Goal: Transaction & Acquisition: Register for event/course

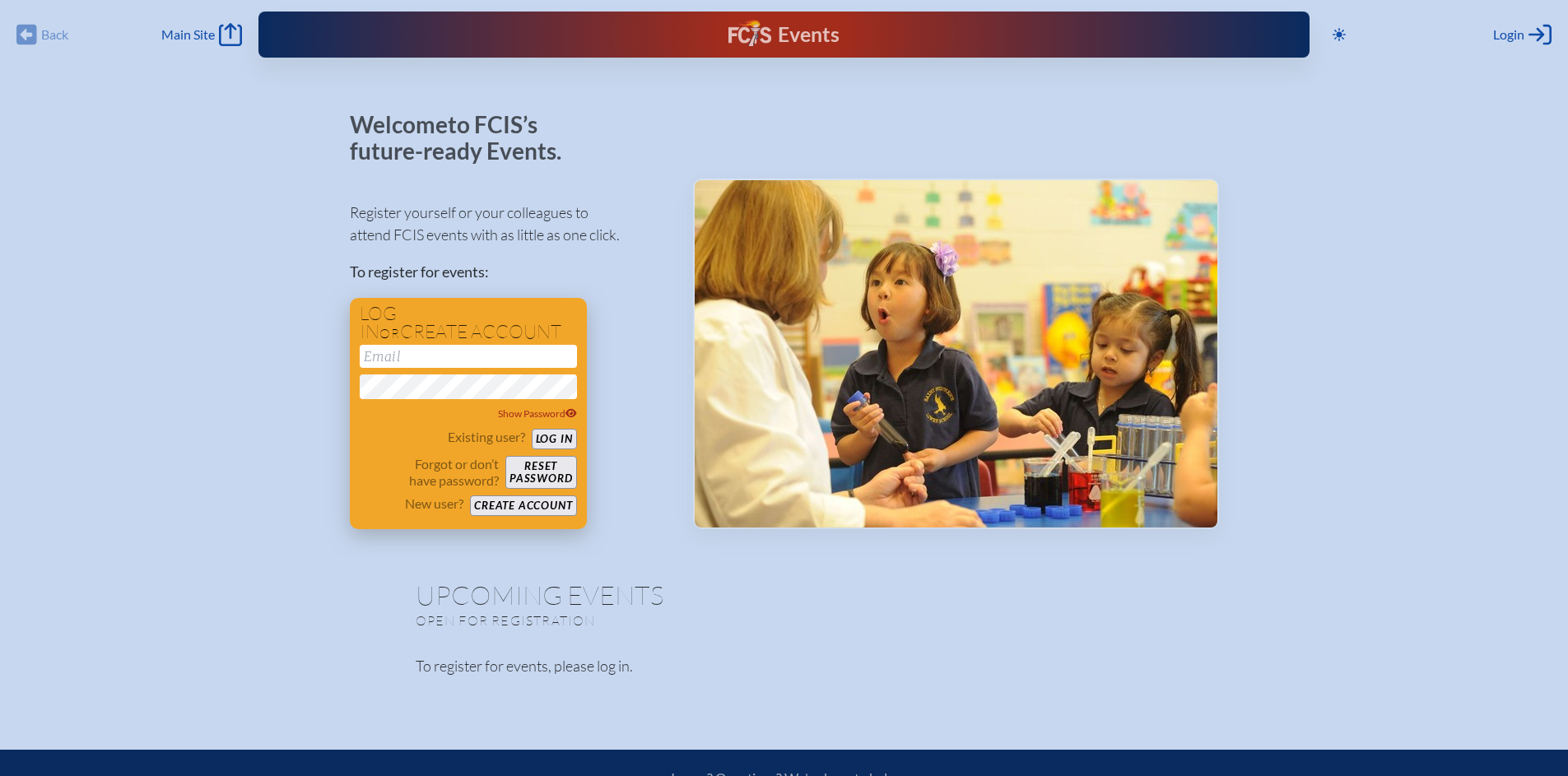
click at [486, 345] on input "email" at bounding box center [469, 356] width 217 height 23
type input "[EMAIL_ADDRESS][DOMAIN_NAME]"
click at [555, 438] on button "Log in" at bounding box center [555, 439] width 46 height 20
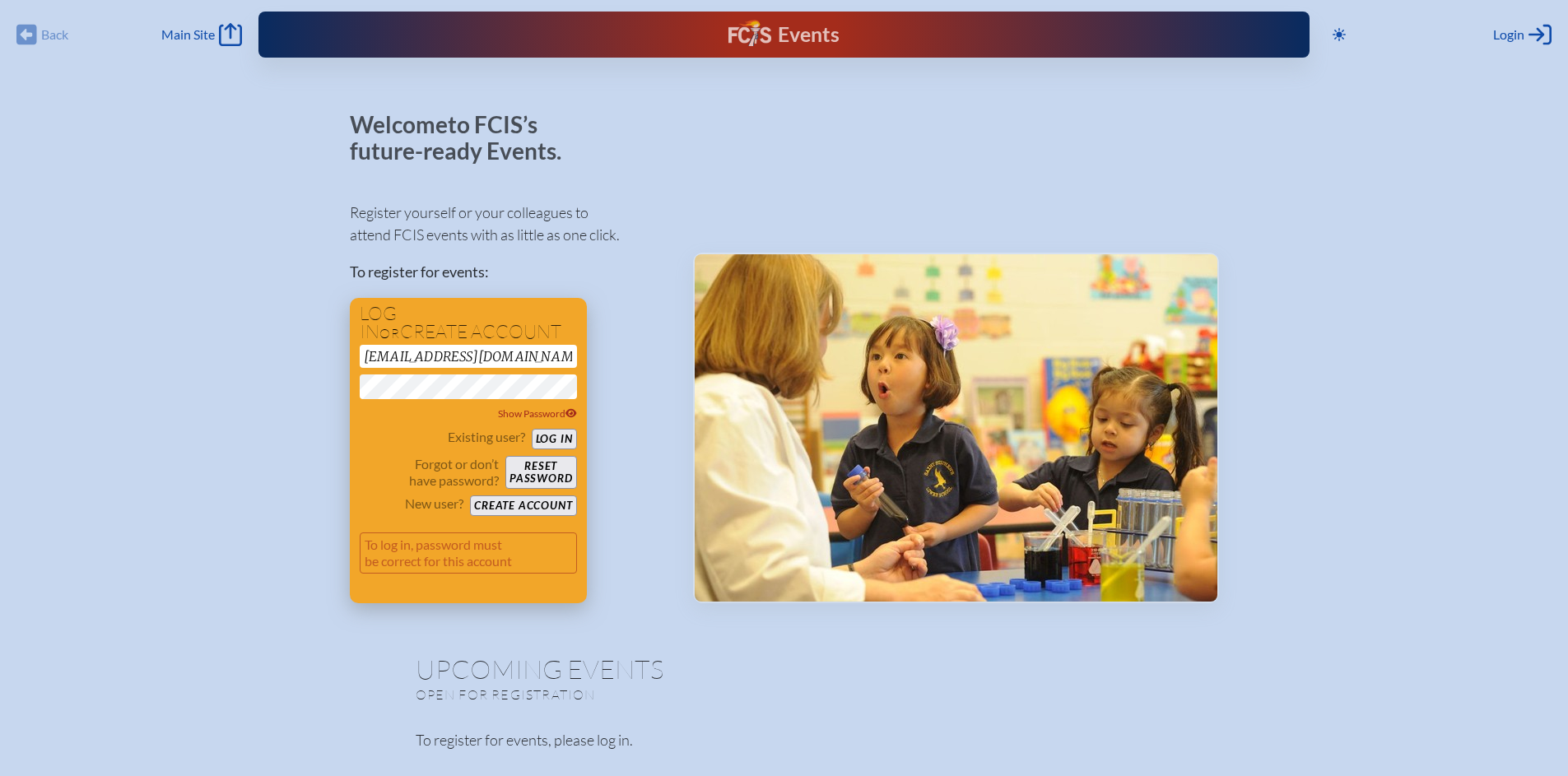
click at [577, 409] on div "Log in or create account llockhart@academyprep.org Show Password Existing user?…" at bounding box center [468, 450] width 237 height 305
click at [566, 413] on icon at bounding box center [572, 413] width 12 height 9
click at [532, 429] on button "Log in" at bounding box center [555, 439] width 46 height 20
click at [541, 508] on button "Create account" at bounding box center [524, 506] width 106 height 20
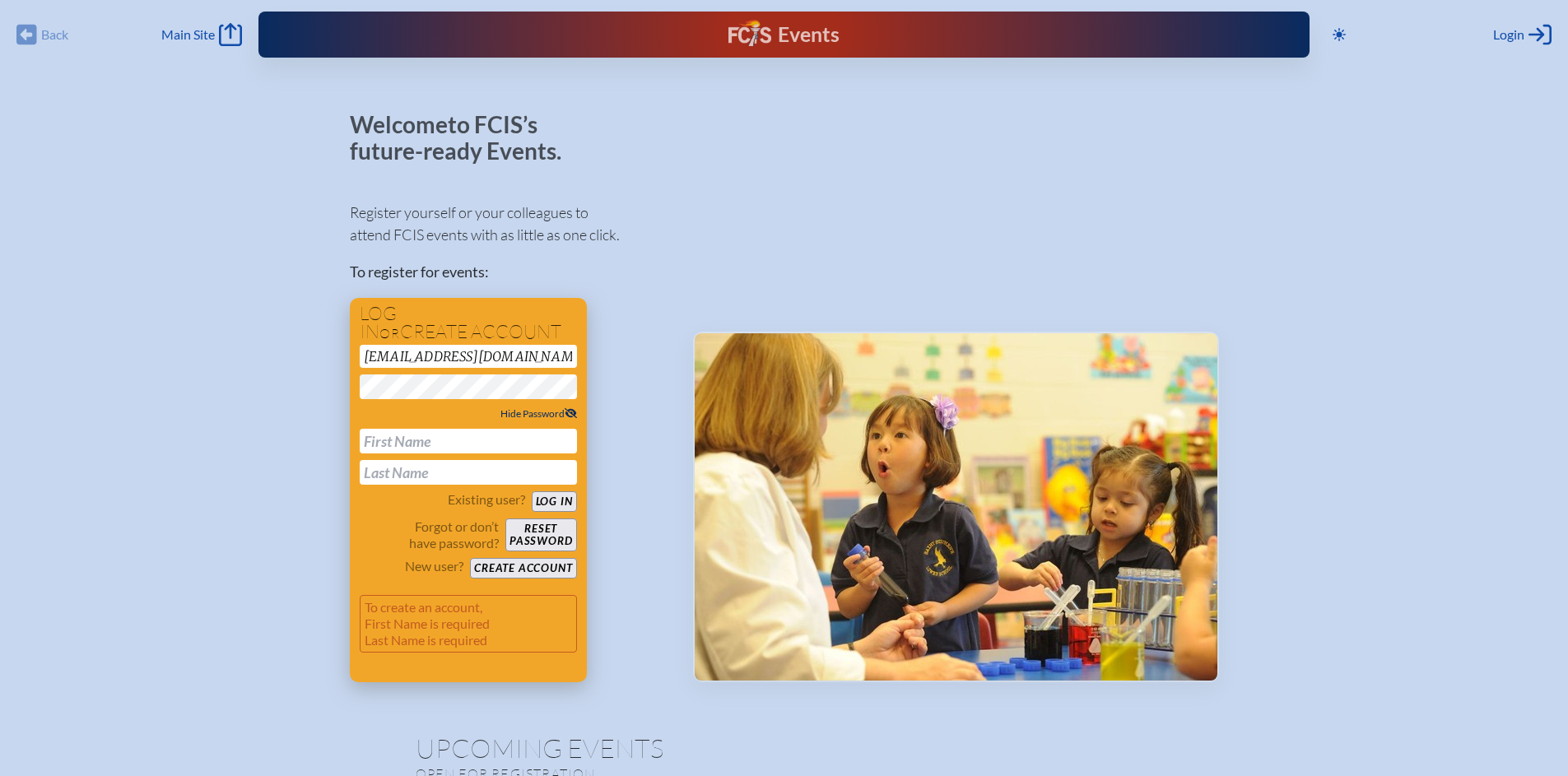
click at [453, 446] on input "text" at bounding box center [469, 441] width 217 height 24
type input "Lee"
type input "LOCKHART"
click at [509, 571] on button "Create account" at bounding box center [524, 568] width 106 height 20
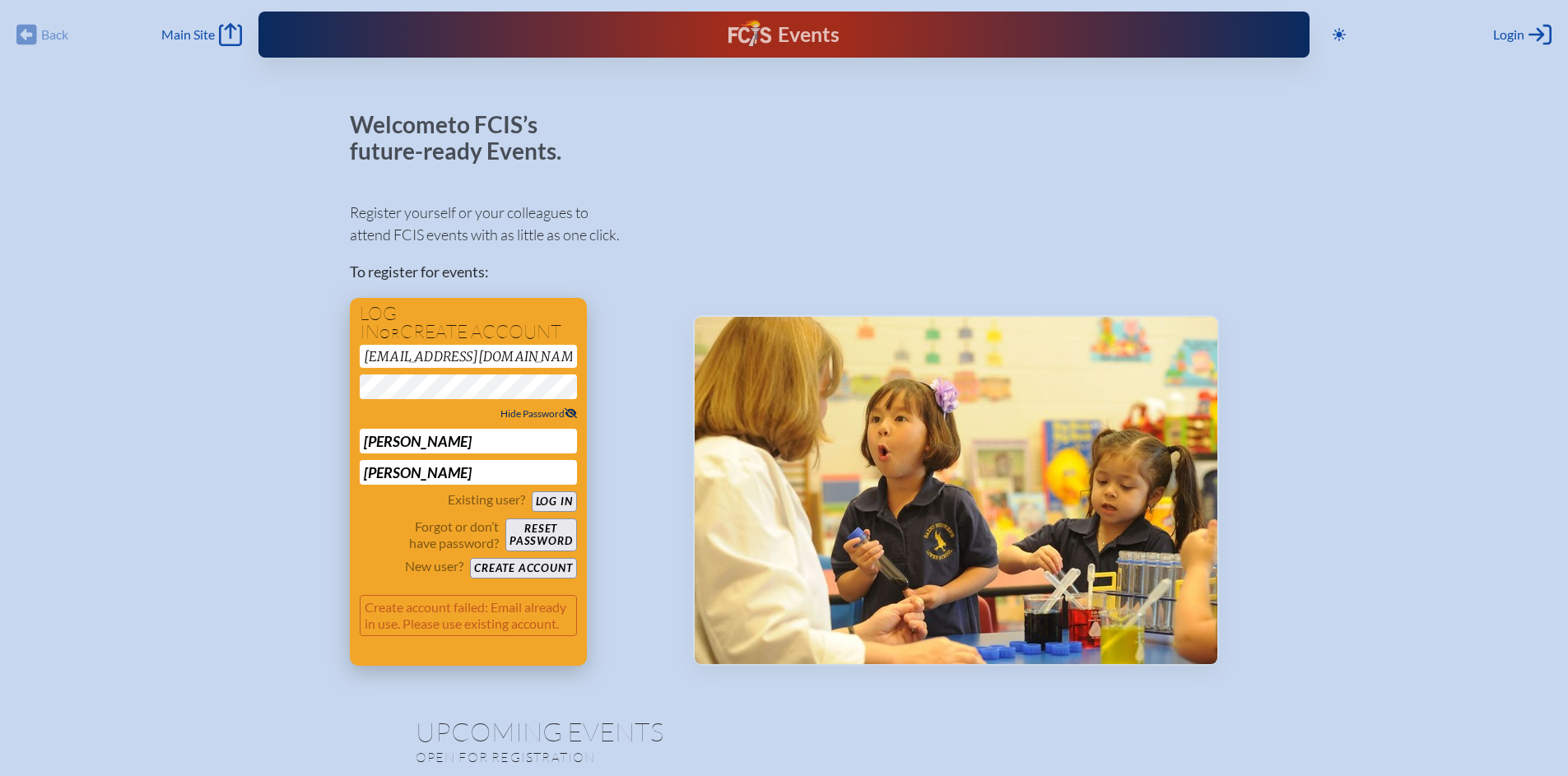
click at [442, 475] on input "LOCKHART" at bounding box center [469, 472] width 217 height 24
click at [423, 439] on input "Lee" at bounding box center [469, 441] width 217 height 24
type input "L"
type input "Lee"
click at [375, 509] on div "Existing user? Log in" at bounding box center [469, 501] width 217 height 20
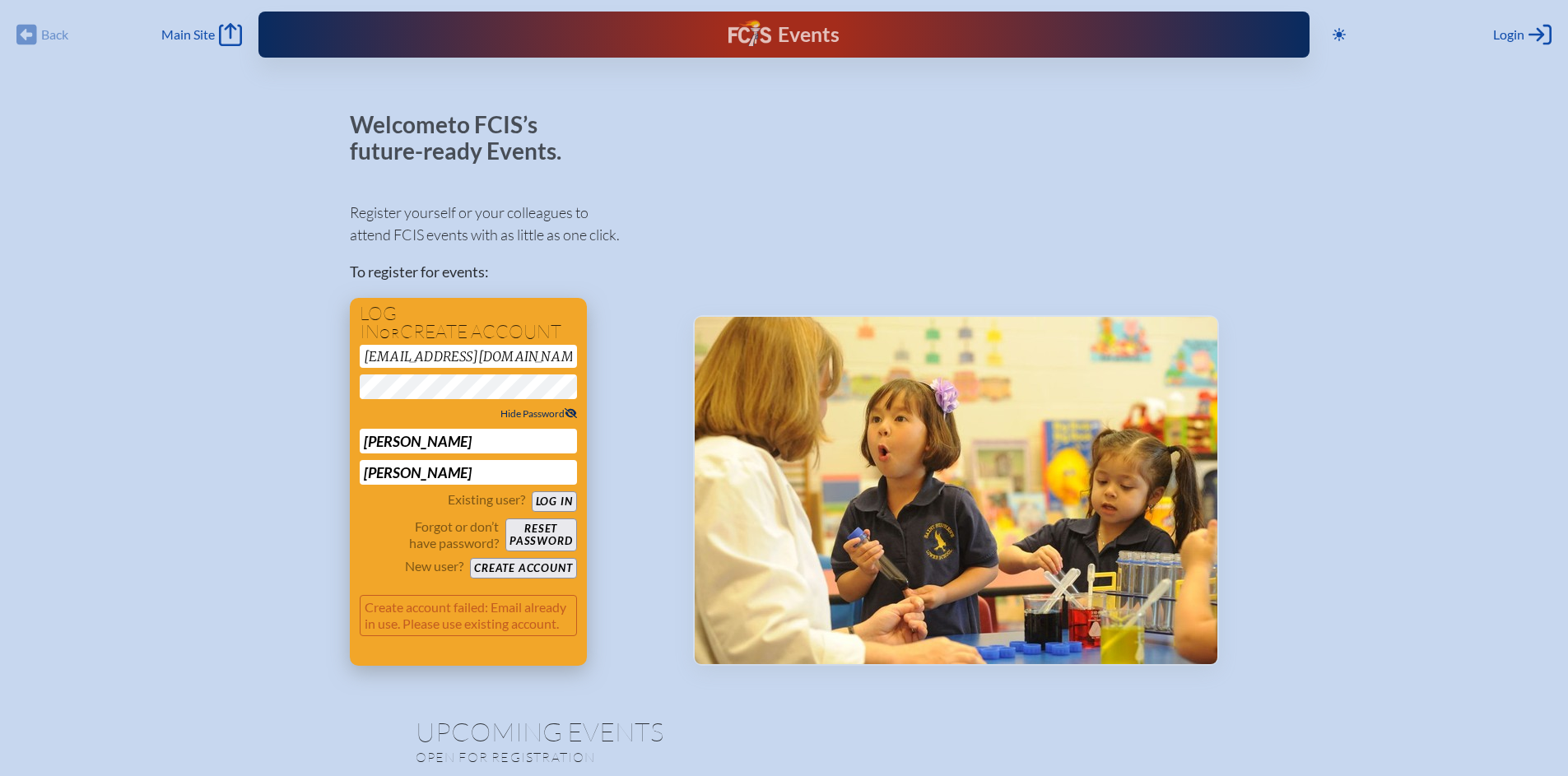
click at [434, 470] on input "LOCKHART" at bounding box center [469, 472] width 217 height 24
type input "Lockhart"
click at [389, 509] on div "Existing user? Log in" at bounding box center [469, 501] width 217 height 20
click at [512, 570] on button "Create account" at bounding box center [524, 568] width 106 height 20
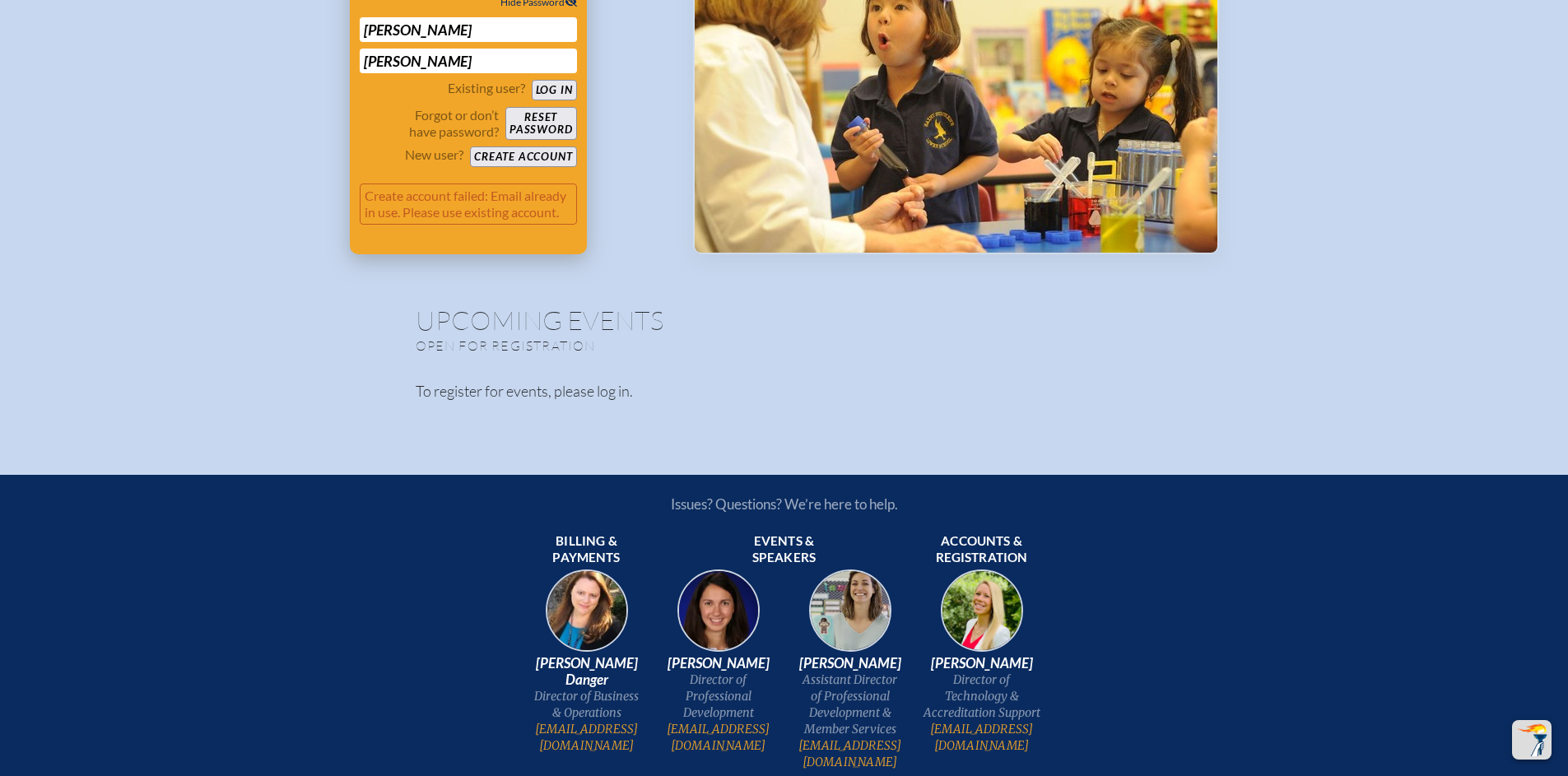
scroll to position [351, 0]
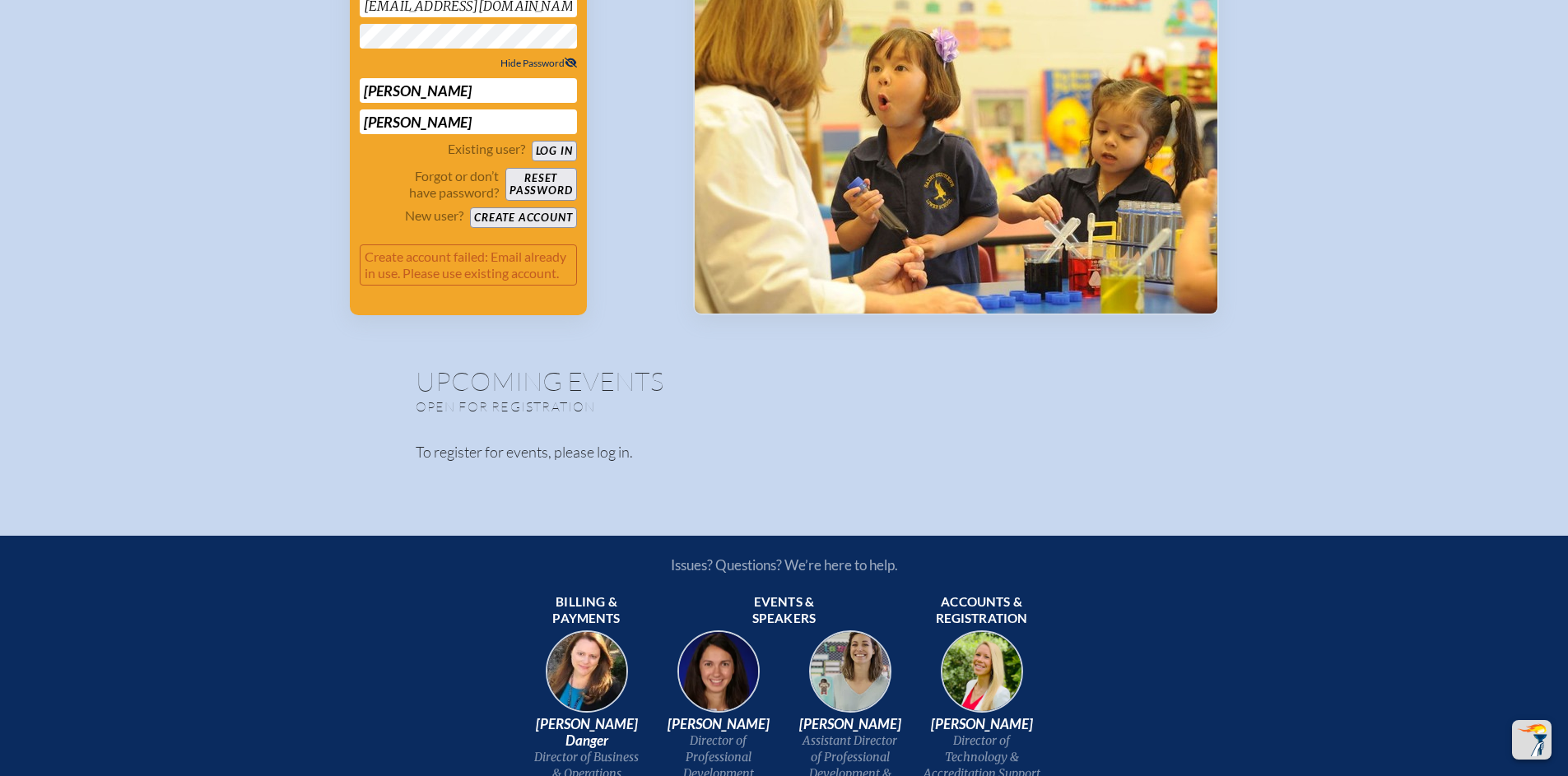
click at [534, 451] on p "To register for events, please log in." at bounding box center [784, 452] width 738 height 22
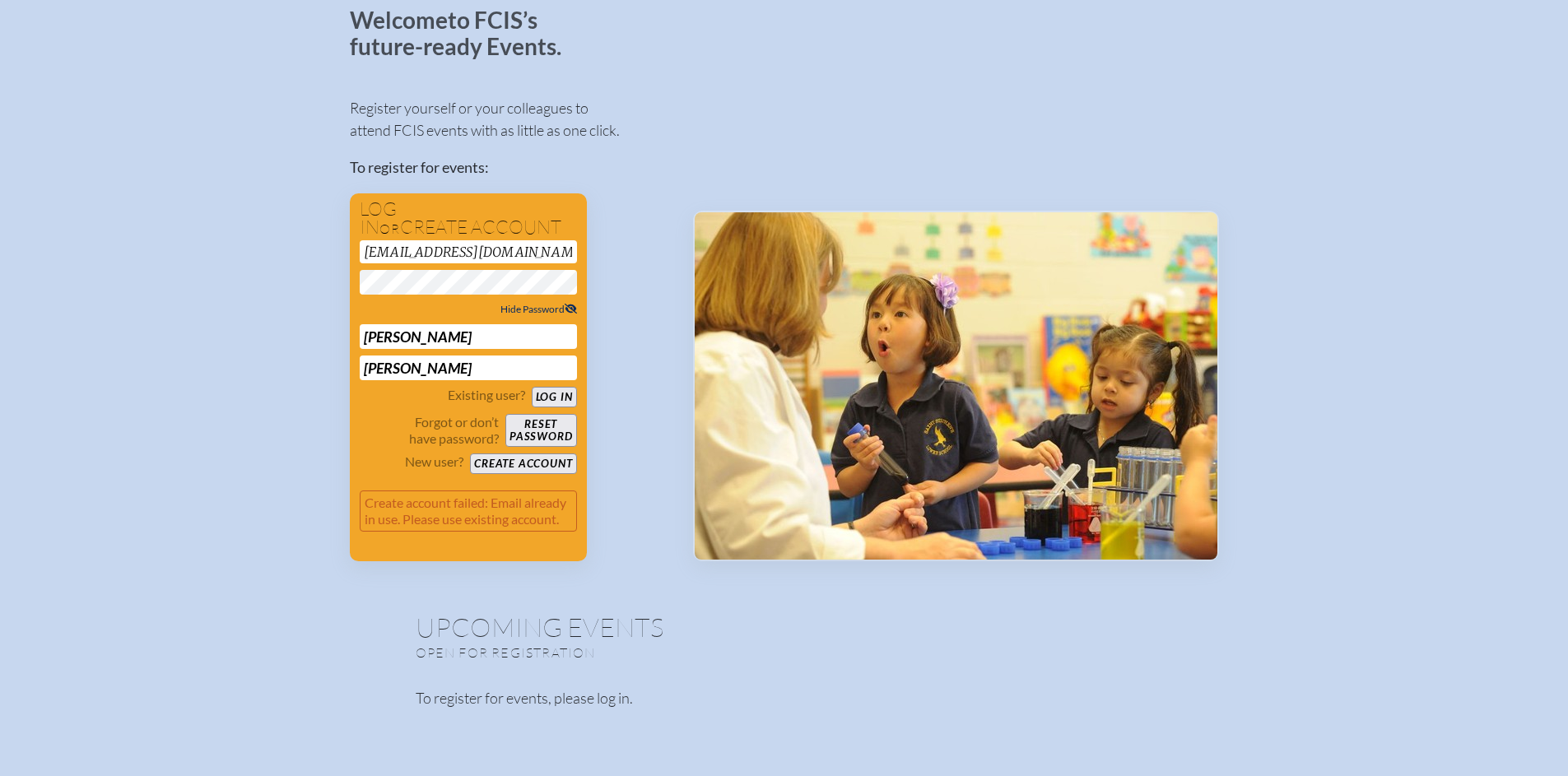
scroll to position [93, 0]
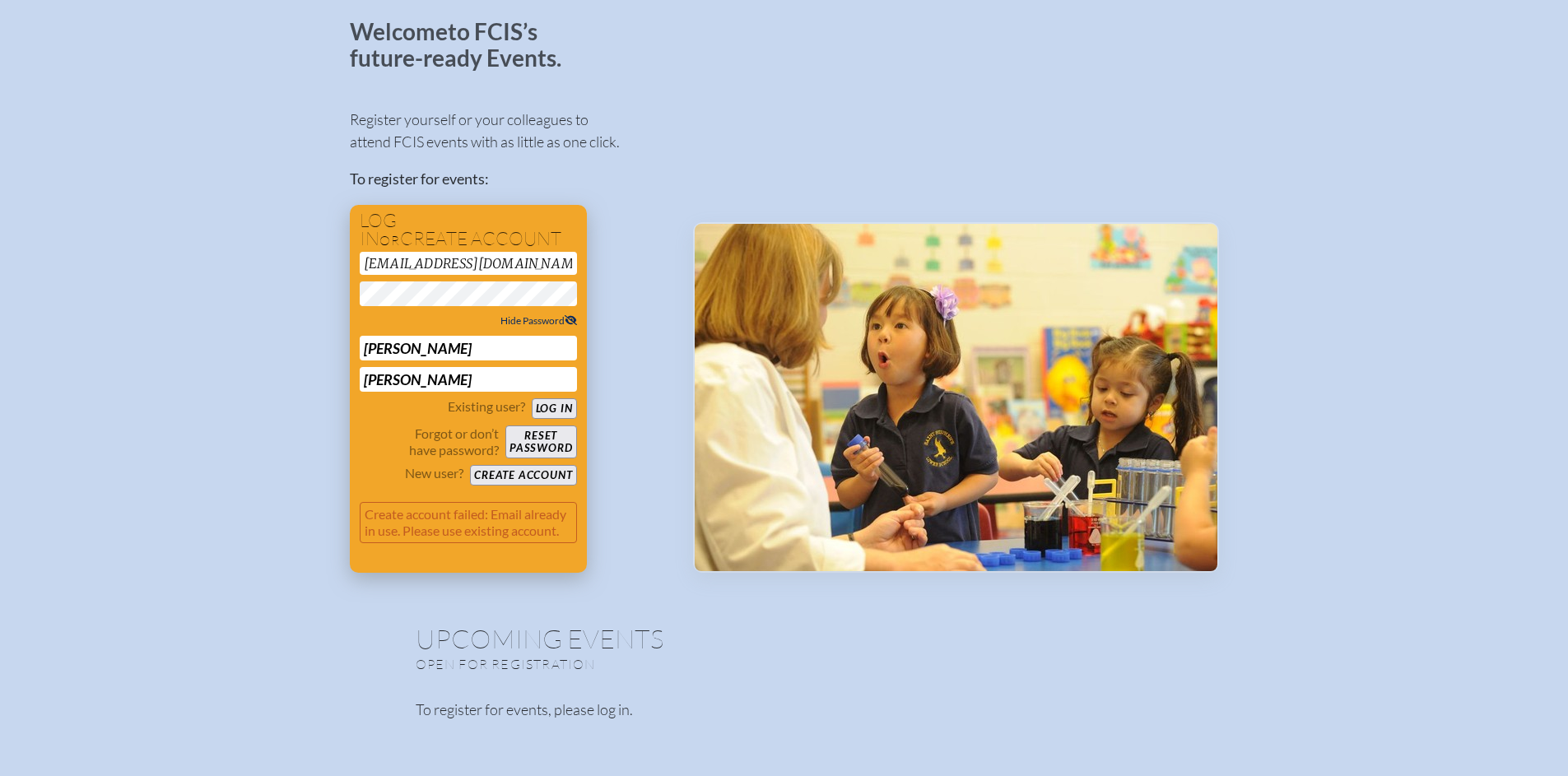
click at [541, 473] on button "Create account" at bounding box center [524, 475] width 106 height 20
click at [545, 442] on button "Reset password" at bounding box center [540, 442] width 71 height 33
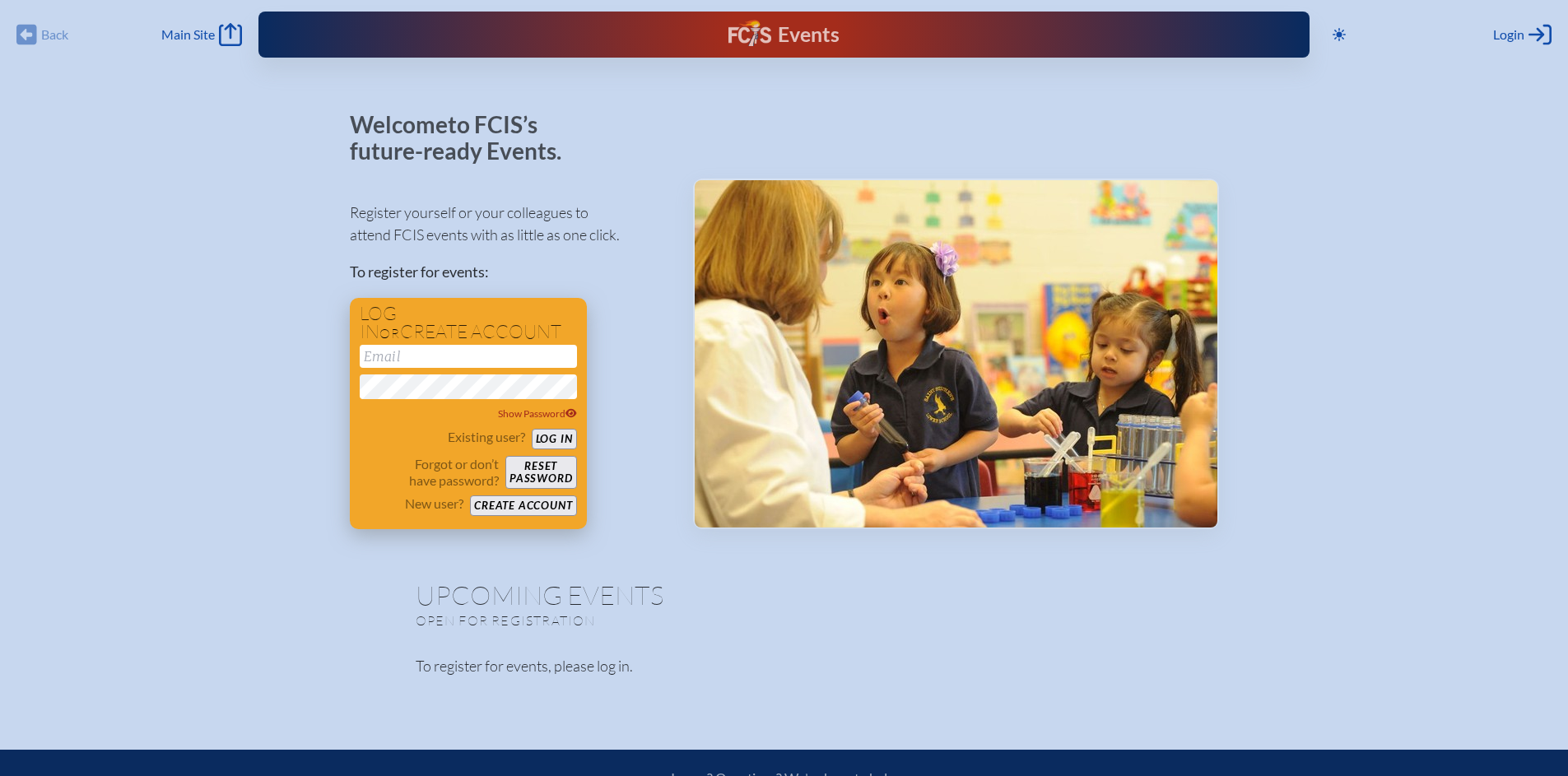
click at [474, 351] on input "email" at bounding box center [469, 356] width 217 height 23
type input "[EMAIL_ADDRESS][DOMAIN_NAME]"
click at [604, 386] on div "Register yourself or your colleagues to attend FCIS events with as little as on…" at bounding box center [508, 358] width 317 height 342
click at [553, 439] on button "Log in" at bounding box center [555, 439] width 46 height 20
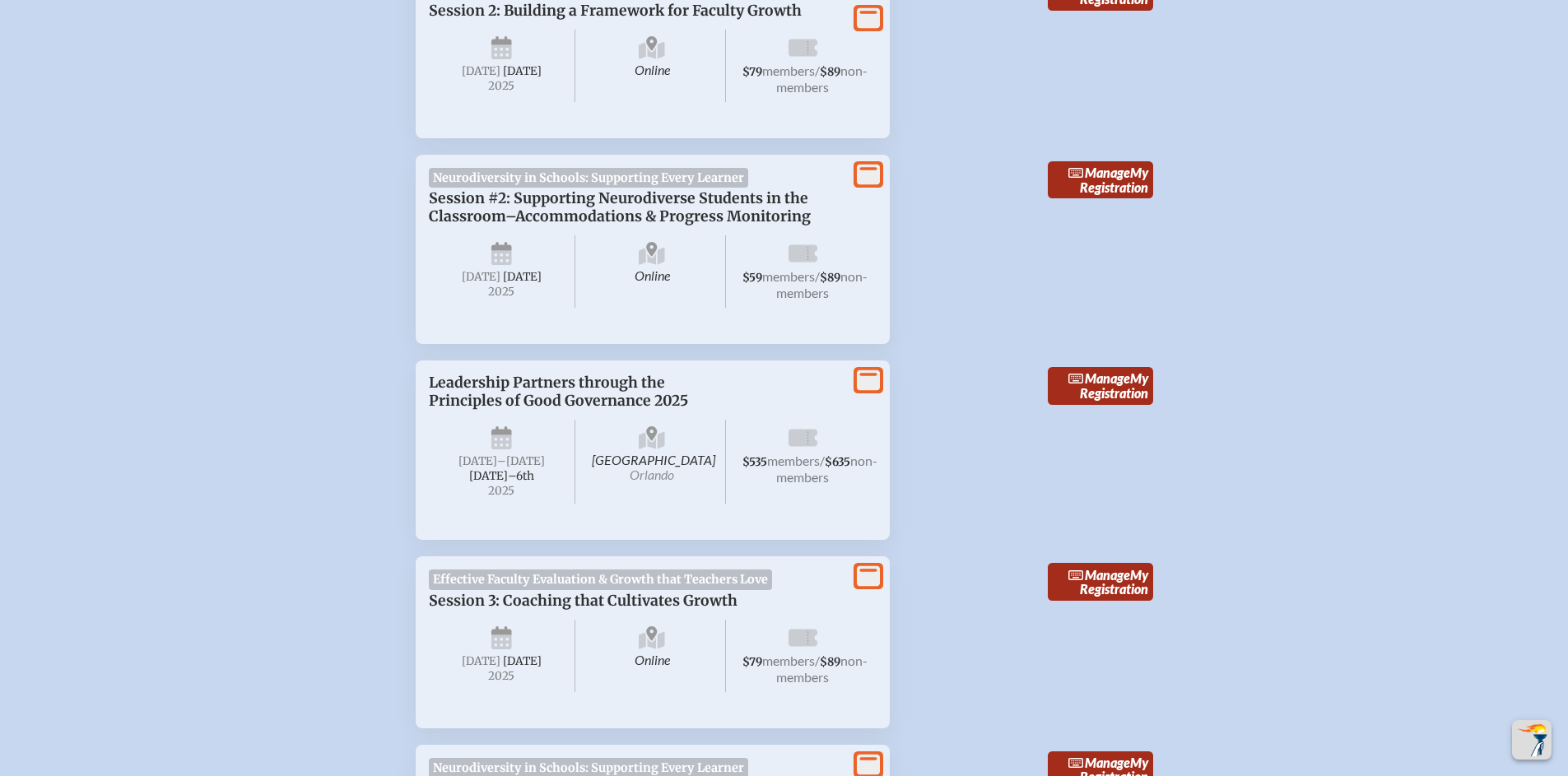
scroll to position [1563, 0]
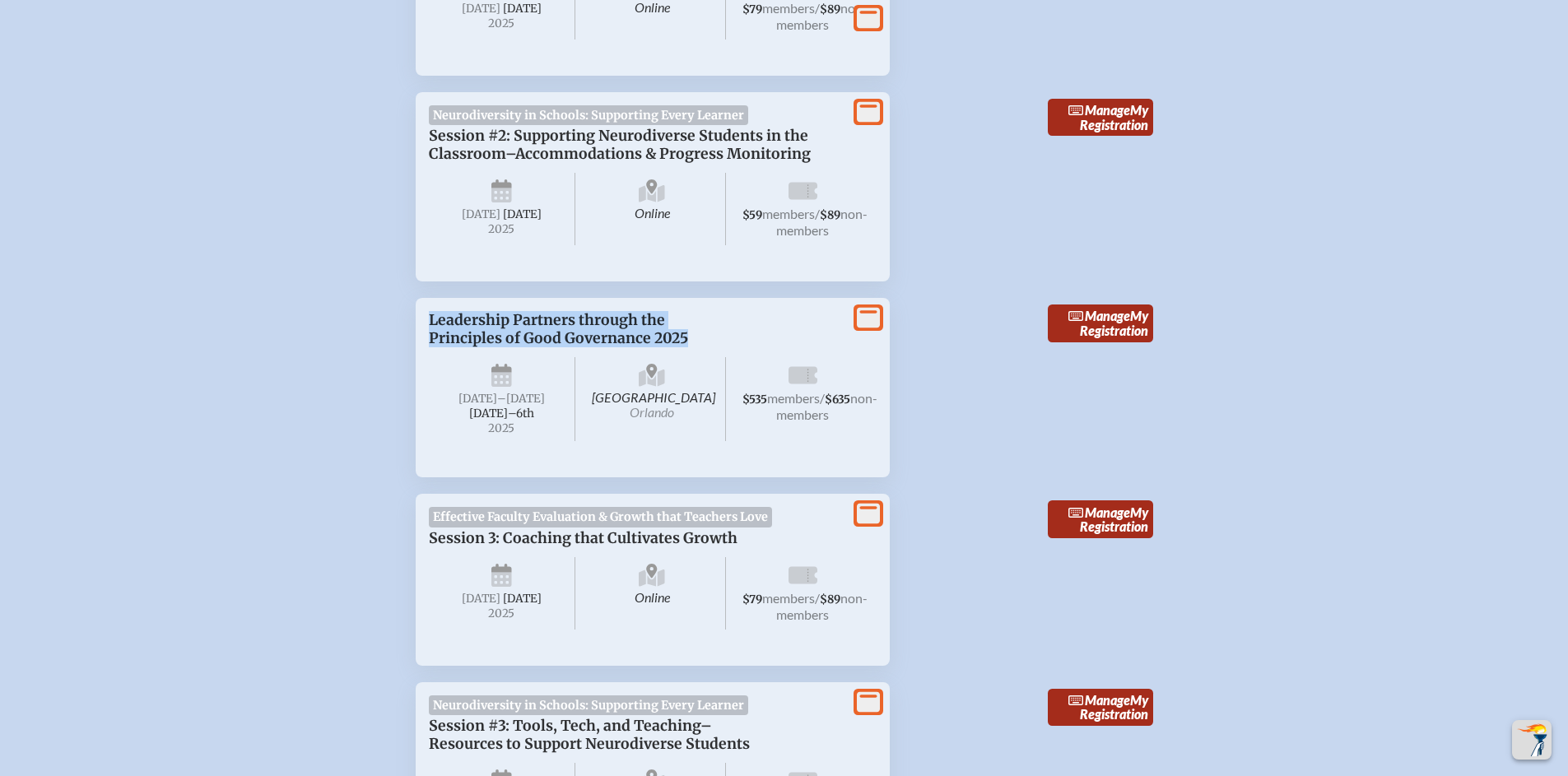
drag, startPoint x: 430, startPoint y: 360, endPoint x: 690, endPoint y: 388, distance: 261.5
click at [690, 347] on p "Leadership Partners through the Principles of Good Governance 2025" at bounding box center [636, 329] width 415 height 36
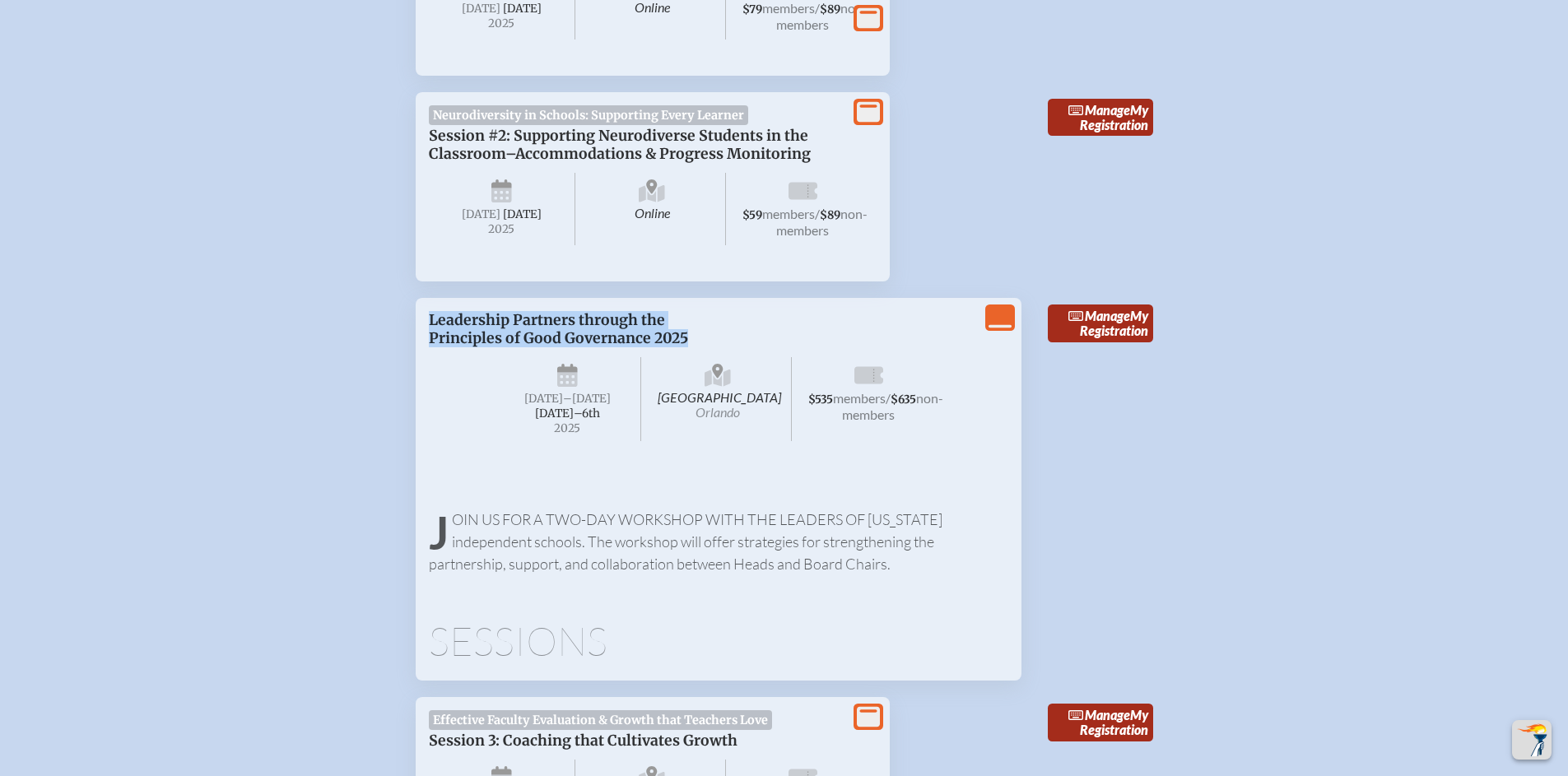
copy p "Leadership Partners through the Principles of Good Governance 2025"
click at [728, 347] on p "Leadership Partners through the Principles of Good Governance 2025" at bounding box center [636, 329] width 415 height 36
click at [721, 347] on p "Leadership Partners through the Principles of Good Governance 2025" at bounding box center [636, 329] width 415 height 36
click at [991, 329] on icon "View Less" at bounding box center [1000, 317] width 23 height 23
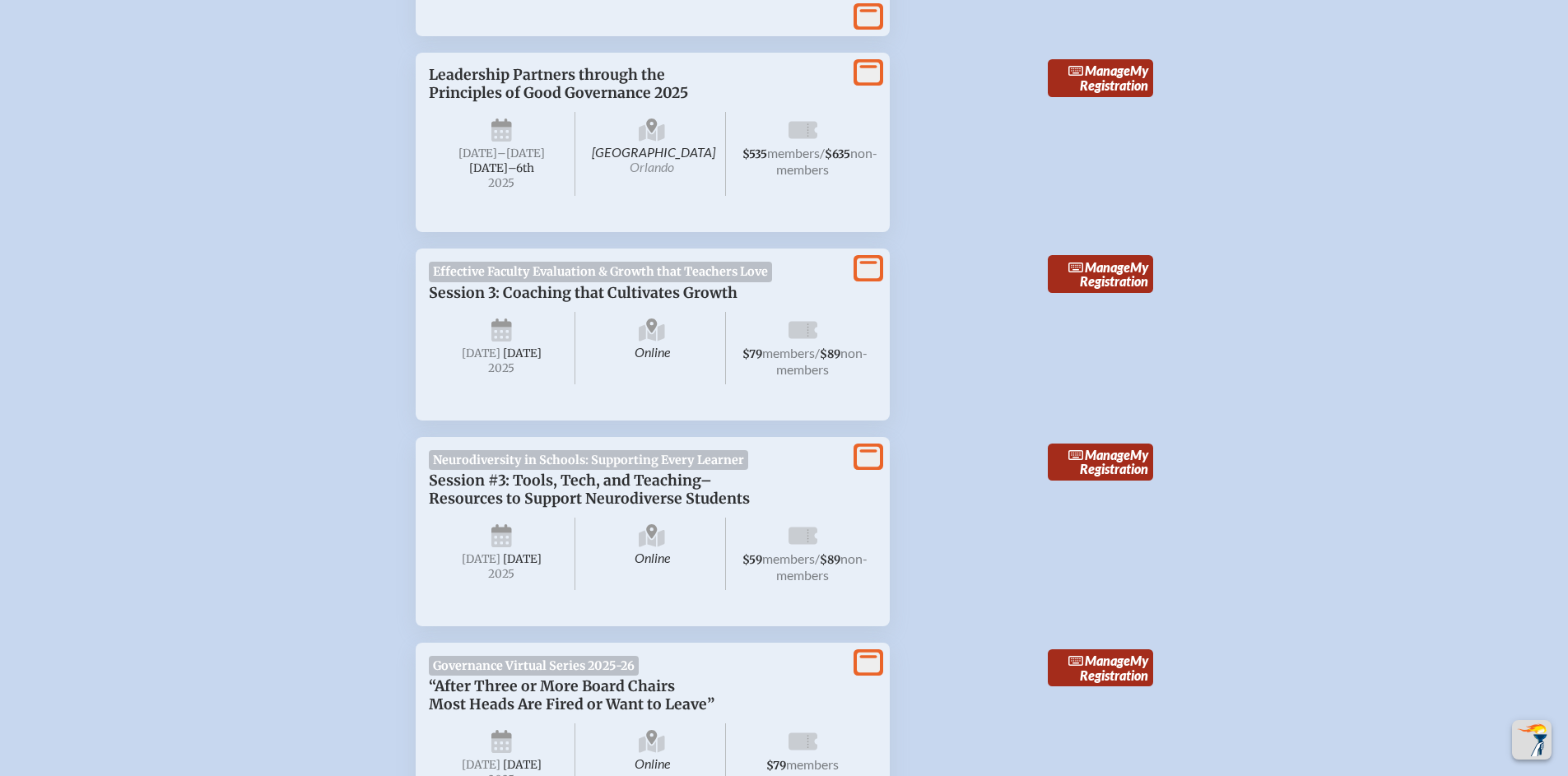
scroll to position [1776, 0]
